Goal: Transaction & Acquisition: Purchase product/service

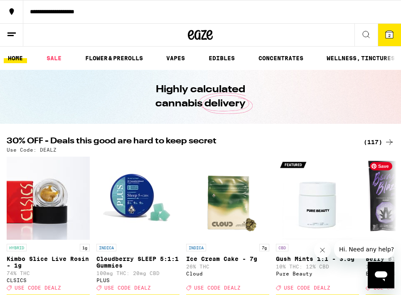
click at [348, 144] on div "(117)" at bounding box center [379, 142] width 31 height 10
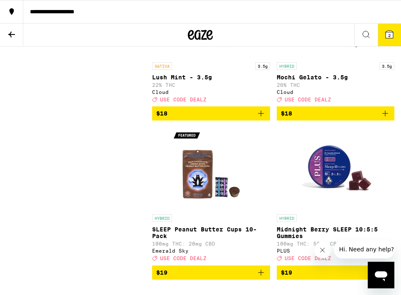
scroll to position [2069, 0]
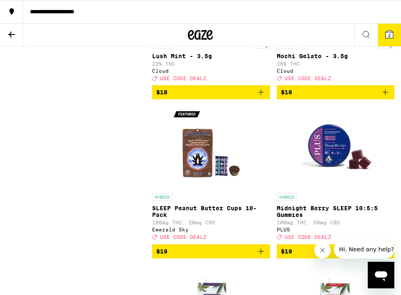
click at [348, 97] on icon "Add to bag" at bounding box center [386, 92] width 10 height 10
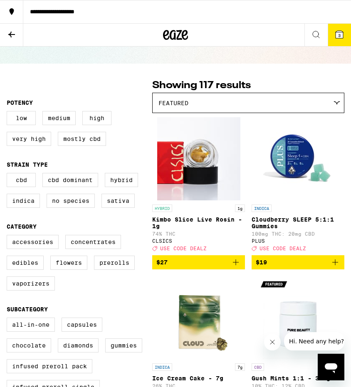
scroll to position [0, 0]
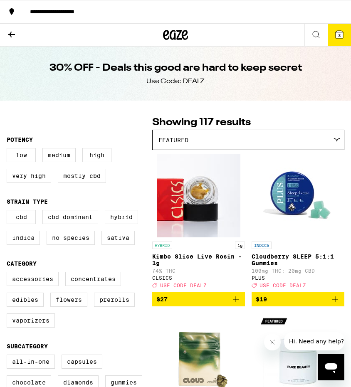
click at [248, 143] on div "Featured" at bounding box center [248, 140] width 191 height 20
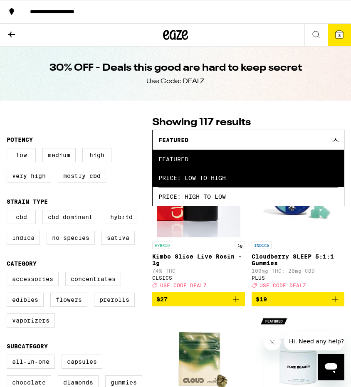
click at [234, 171] on span "Price: Low to High" at bounding box center [248, 177] width 180 height 19
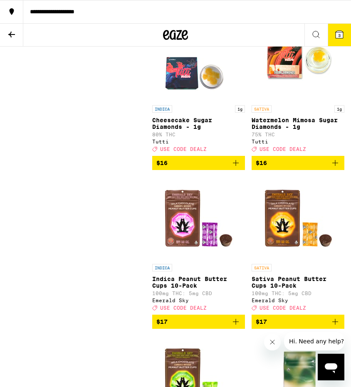
scroll to position [1236, 0]
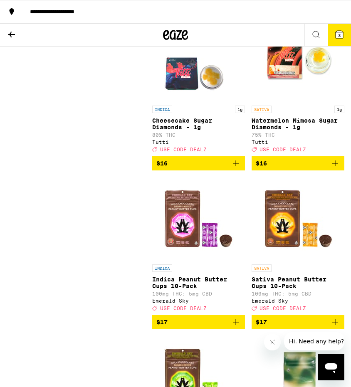
click at [338, 168] on icon "Add to bag" at bounding box center [335, 163] width 10 height 10
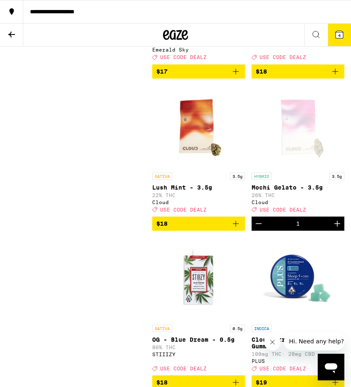
scroll to position [1646, 0]
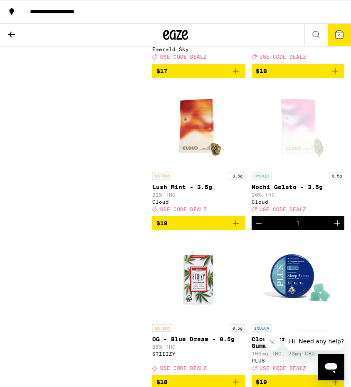
click at [339, 32] on icon at bounding box center [339, 34] width 7 height 7
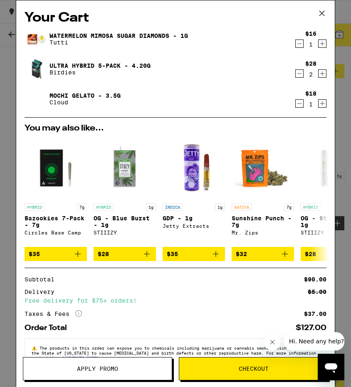
click at [297, 72] on icon "Decrement" at bounding box center [299, 74] width 7 height 10
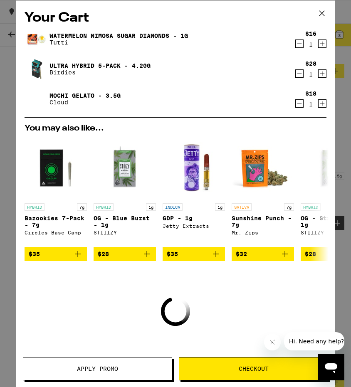
click at [297, 72] on icon "Decrement" at bounding box center [299, 74] width 7 height 10
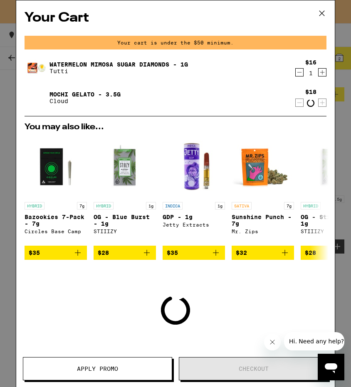
scroll to position [1670, 0]
click at [324, 10] on icon at bounding box center [322, 13] width 12 height 12
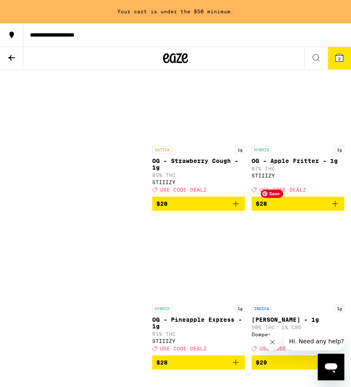
scroll to position [4219, 0]
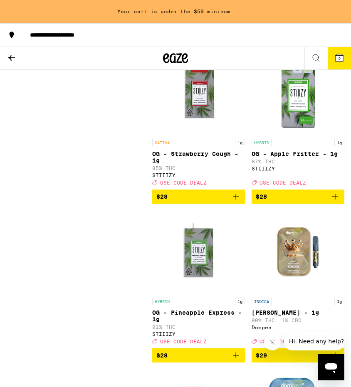
click at [240, 43] on icon "Add to bag" at bounding box center [236, 38] width 10 height 10
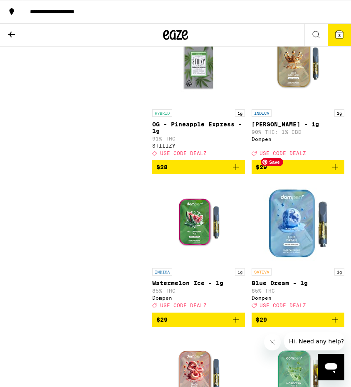
scroll to position [4389, 0]
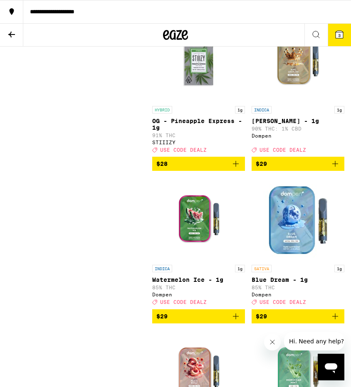
click at [238, 169] on icon "Add to bag" at bounding box center [236, 164] width 10 height 10
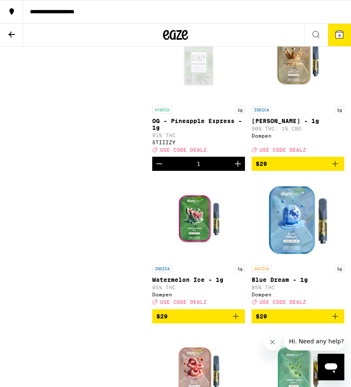
click at [337, 32] on icon at bounding box center [339, 34] width 7 height 7
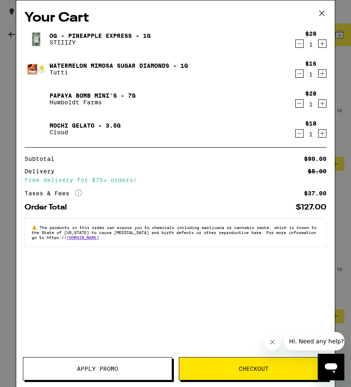
click at [128, 250] on button "Apply Promo" at bounding box center [97, 368] width 149 height 23
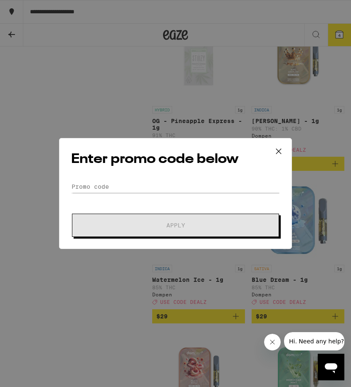
click at [173, 195] on form "Promo Code Apply" at bounding box center [175, 209] width 209 height 57
click at [174, 186] on input "Promo Code" at bounding box center [175, 187] width 209 height 12
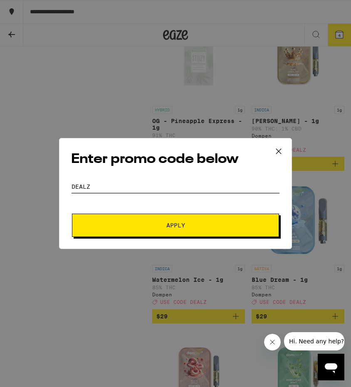
type input "dealz"
click at [201, 223] on span "Apply" at bounding box center [176, 226] width 150 height 6
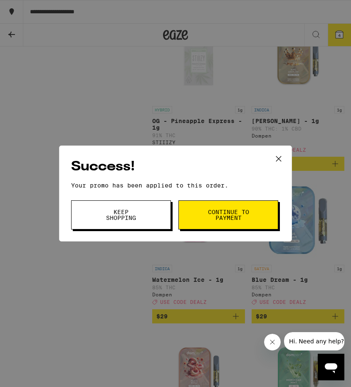
click at [136, 218] on span "Keep Shopping" at bounding box center [121, 215] width 42 height 12
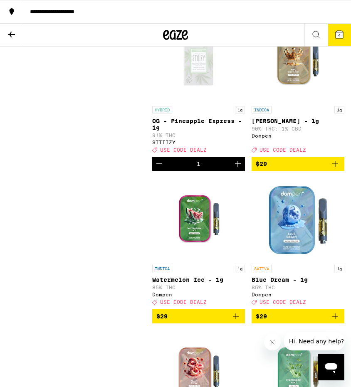
click at [346, 32] on button "4" at bounding box center [339, 35] width 23 height 22
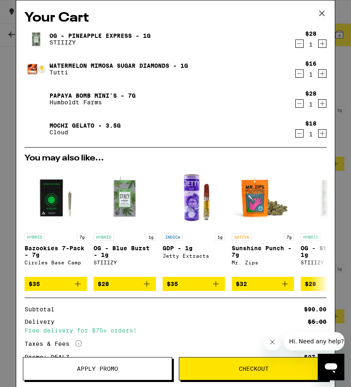
click at [302, 132] on icon "Decrement" at bounding box center [299, 134] width 7 height 10
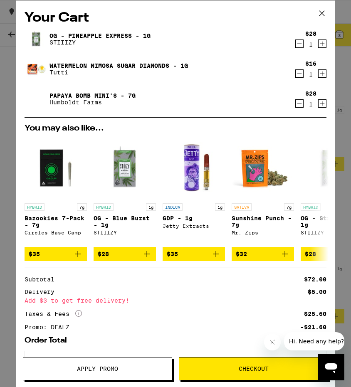
click at [300, 70] on icon "Decrement" at bounding box center [299, 74] width 7 height 10
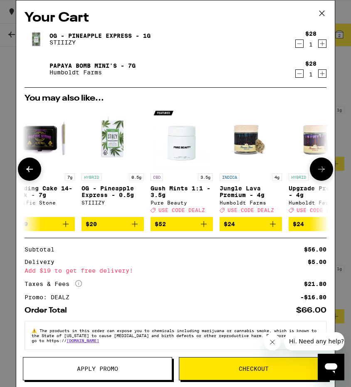
scroll to position [0, 388]
